Goal: Task Accomplishment & Management: Manage account settings

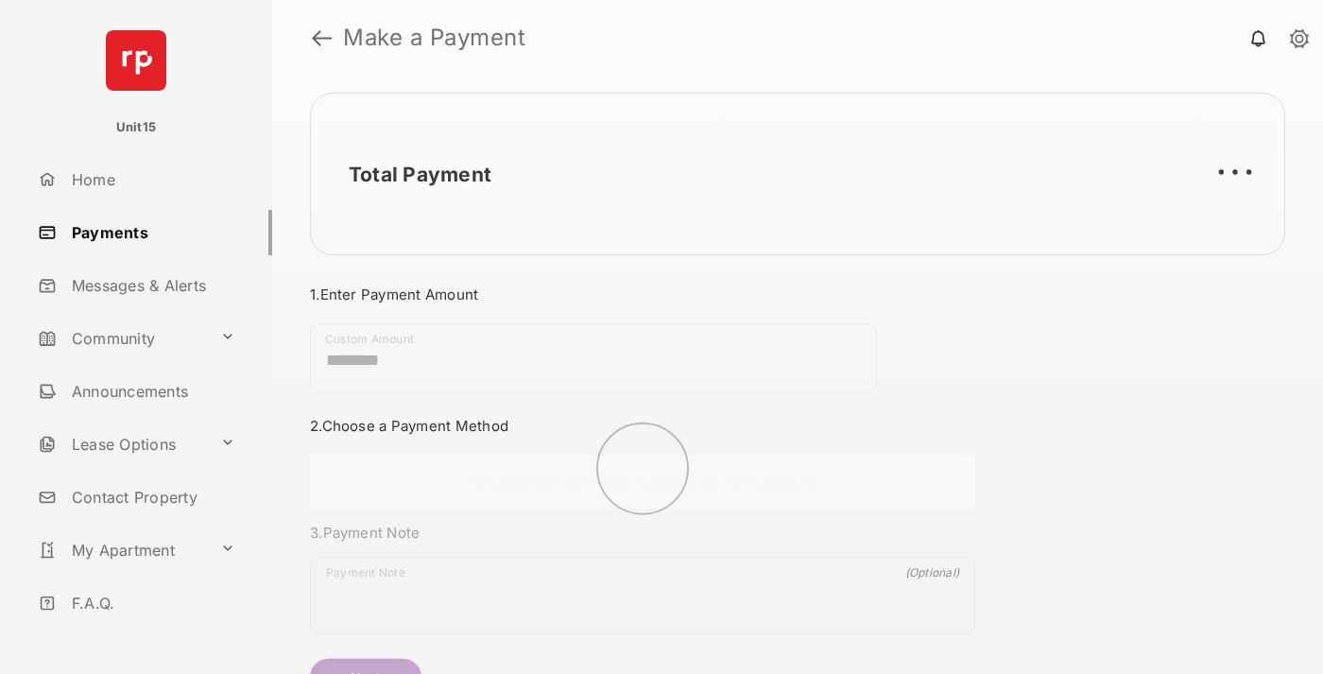
scroll to position [102, 0]
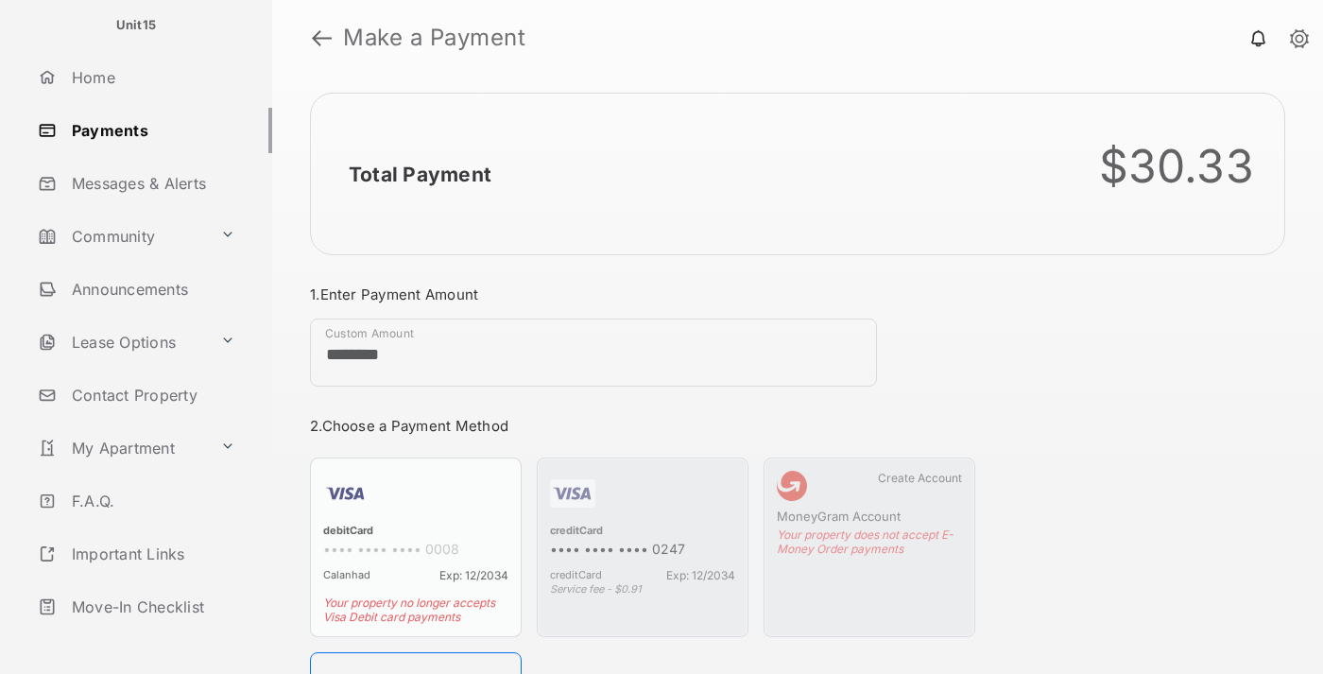
click at [147, 637] on link "Logout" at bounding box center [151, 659] width 242 height 45
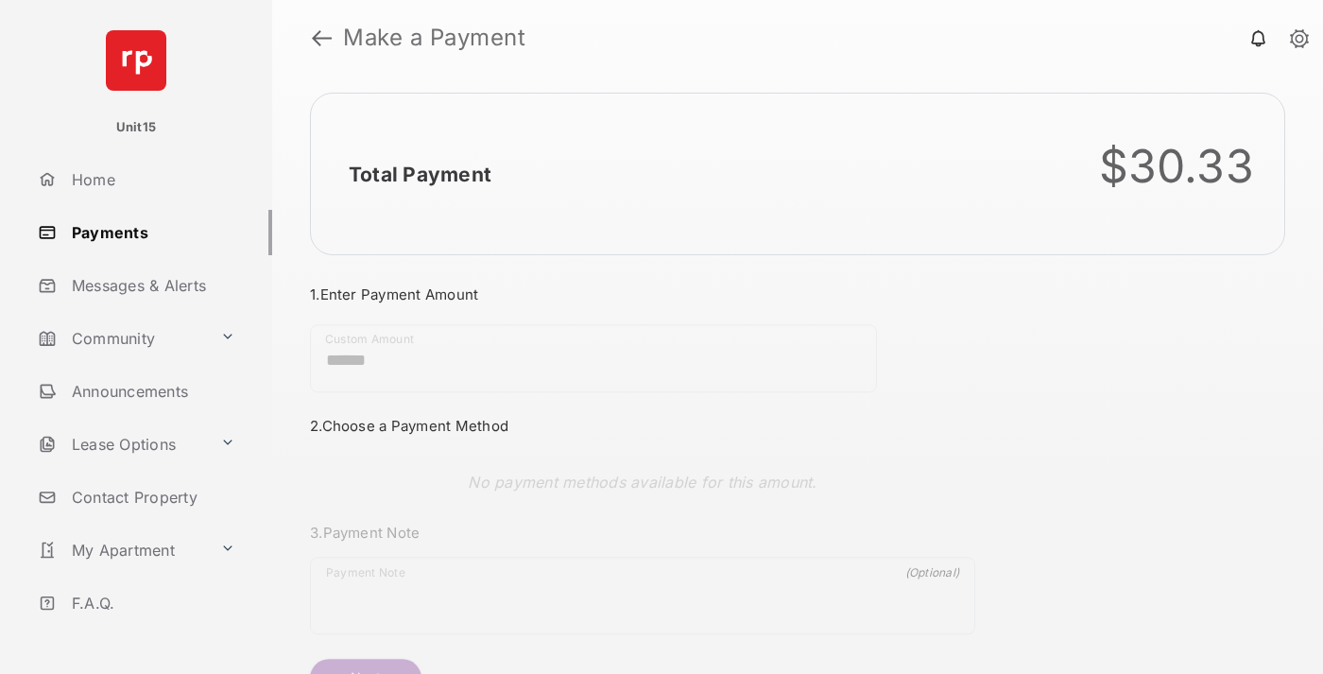
scroll to position [102, 0]
